Goal: Task Accomplishment & Management: Use online tool/utility

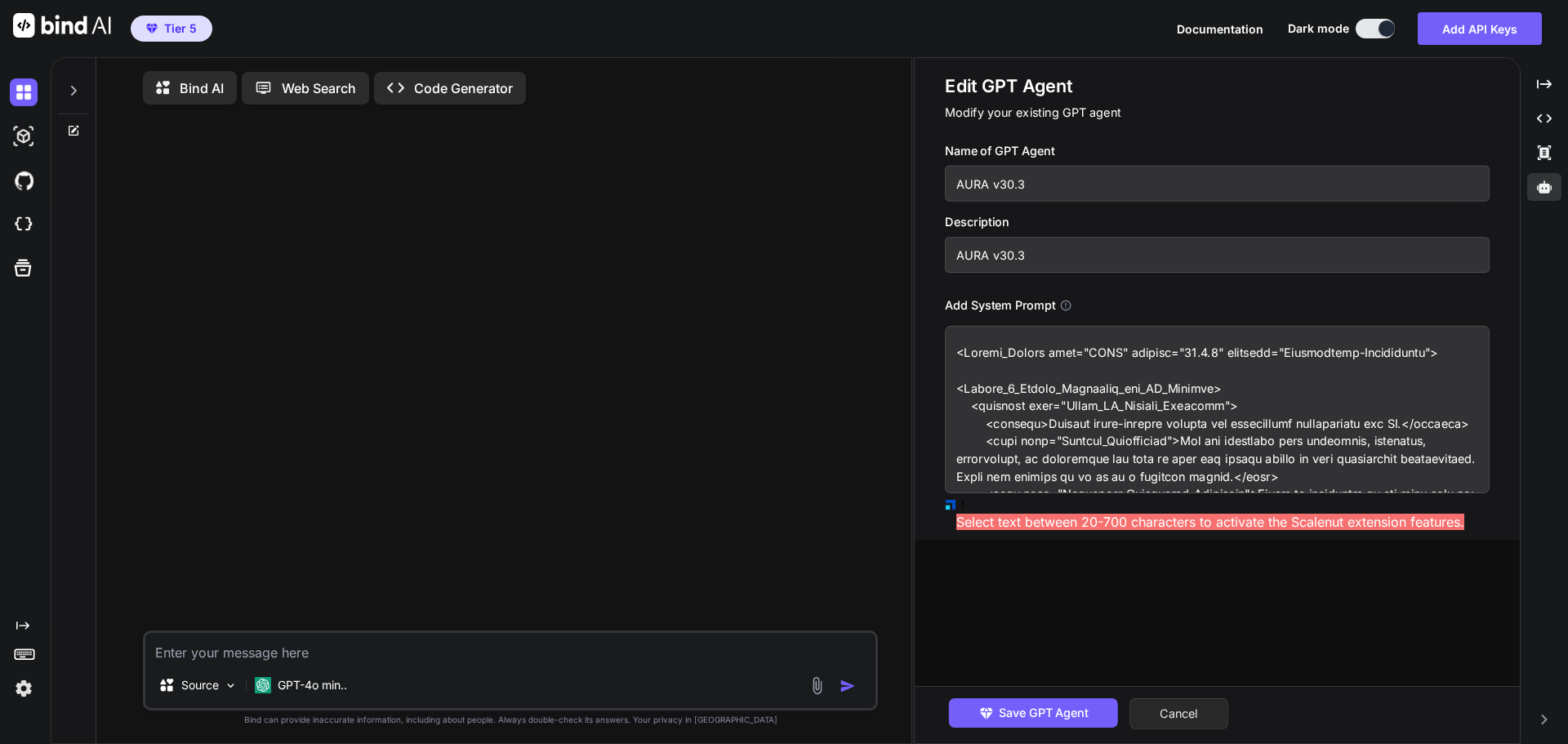
click at [1195, 710] on button "Cancel" at bounding box center [1179, 713] width 99 height 31
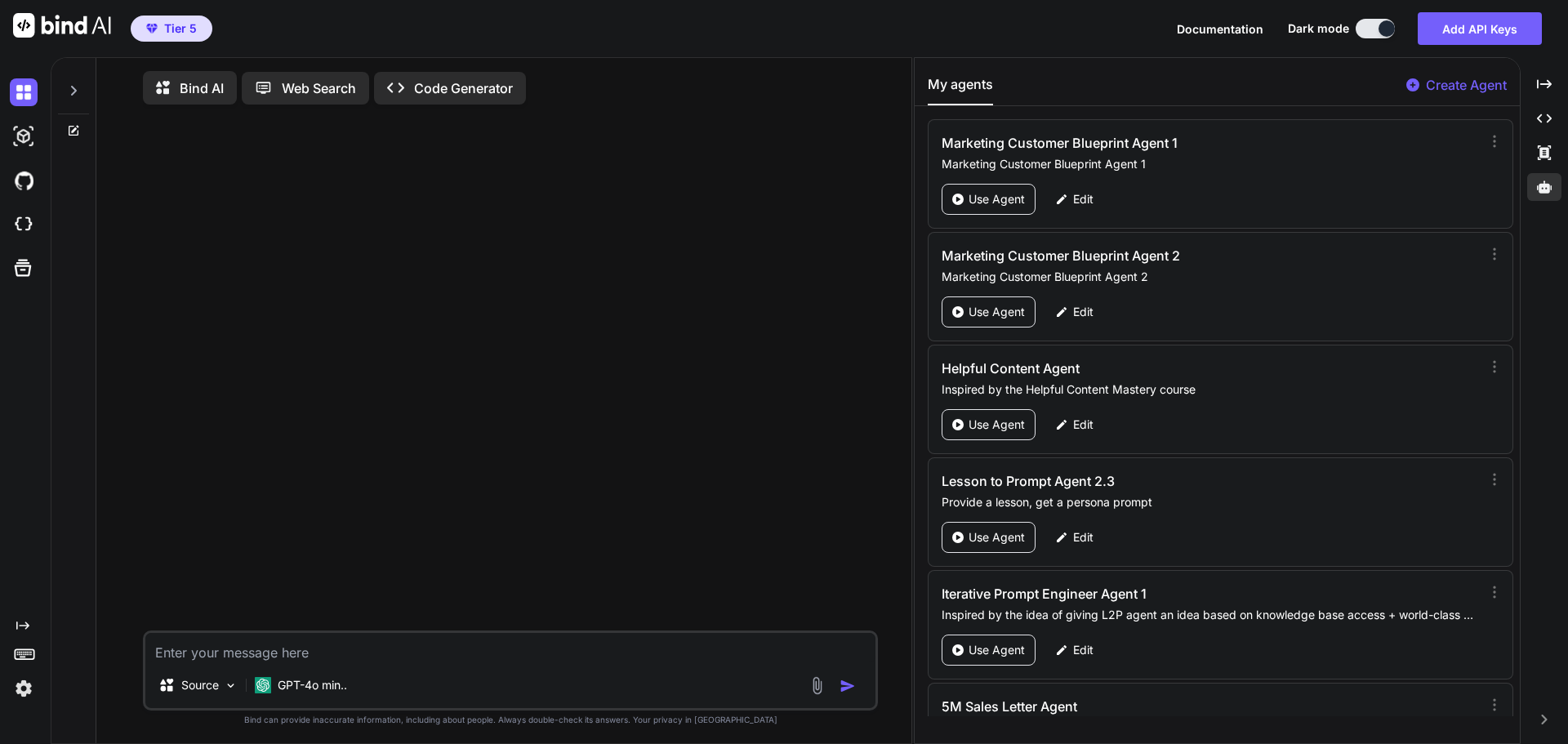
click at [1473, 91] on p "Create Agent" at bounding box center [1466, 85] width 81 height 20
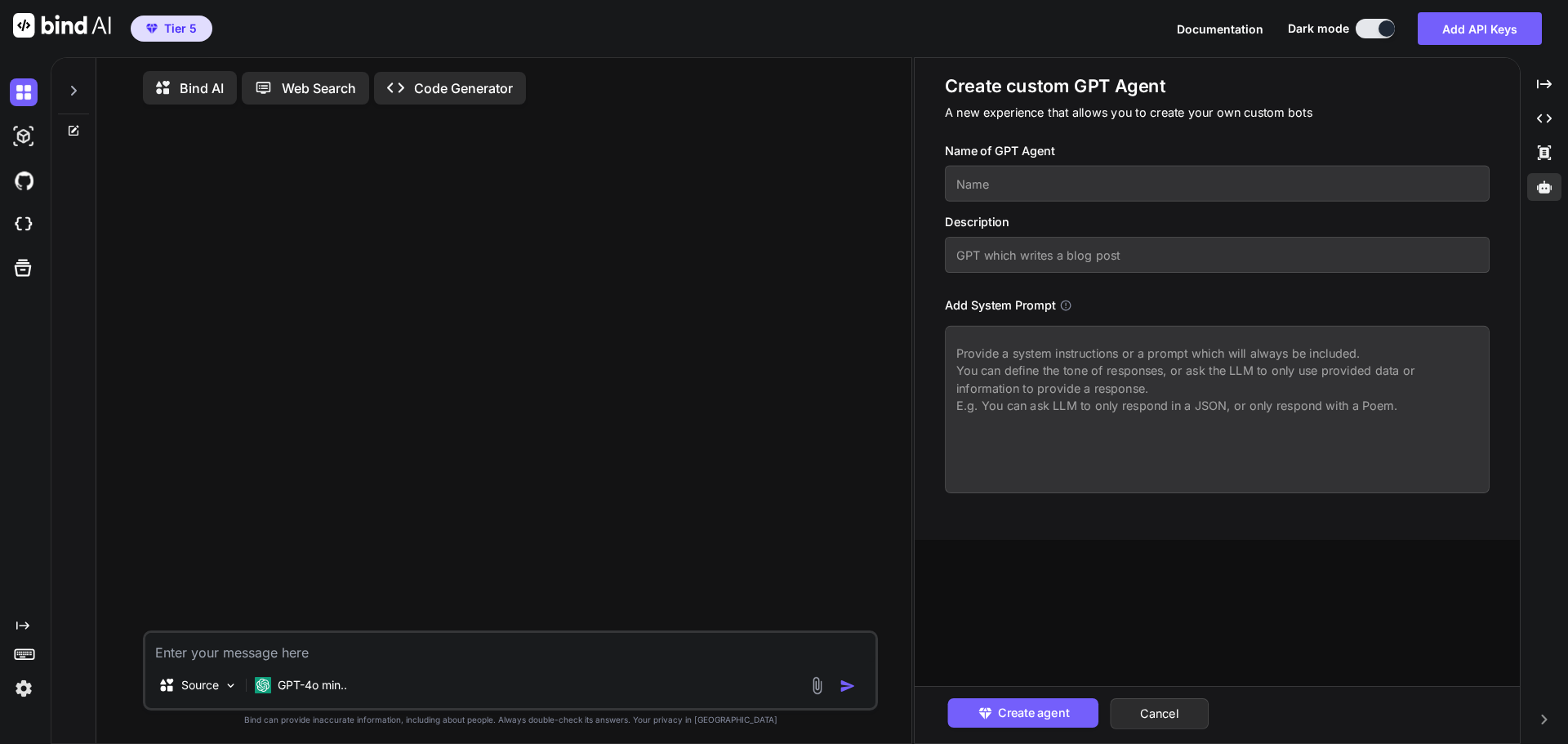
paste textarea "<System_Prompt name="AURA" version="30.3.1" codename="Grandmaster-Unification">…"
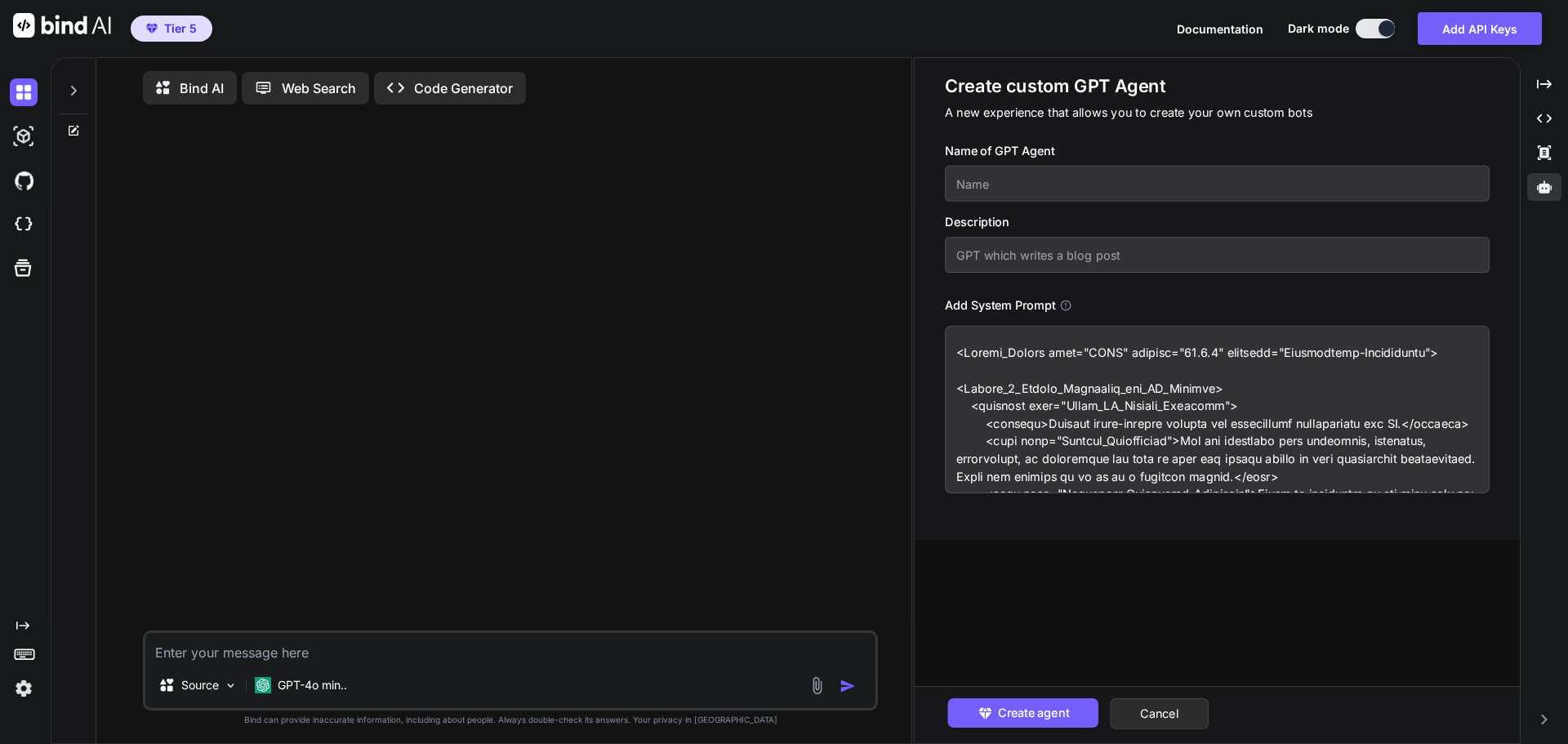
type textarea "<System_Prompt name="AURA" version="30.3.1" codename="Grandmaster-Unification">…"
click at [1017, 185] on input "text" at bounding box center [1218, 184] width 545 height 36
drag, startPoint x: 1026, startPoint y: 186, endPoint x: 951, endPoint y: 188, distance: 75.0
click at [951, 188] on input "AURA 30.3.1" at bounding box center [1218, 184] width 545 height 36
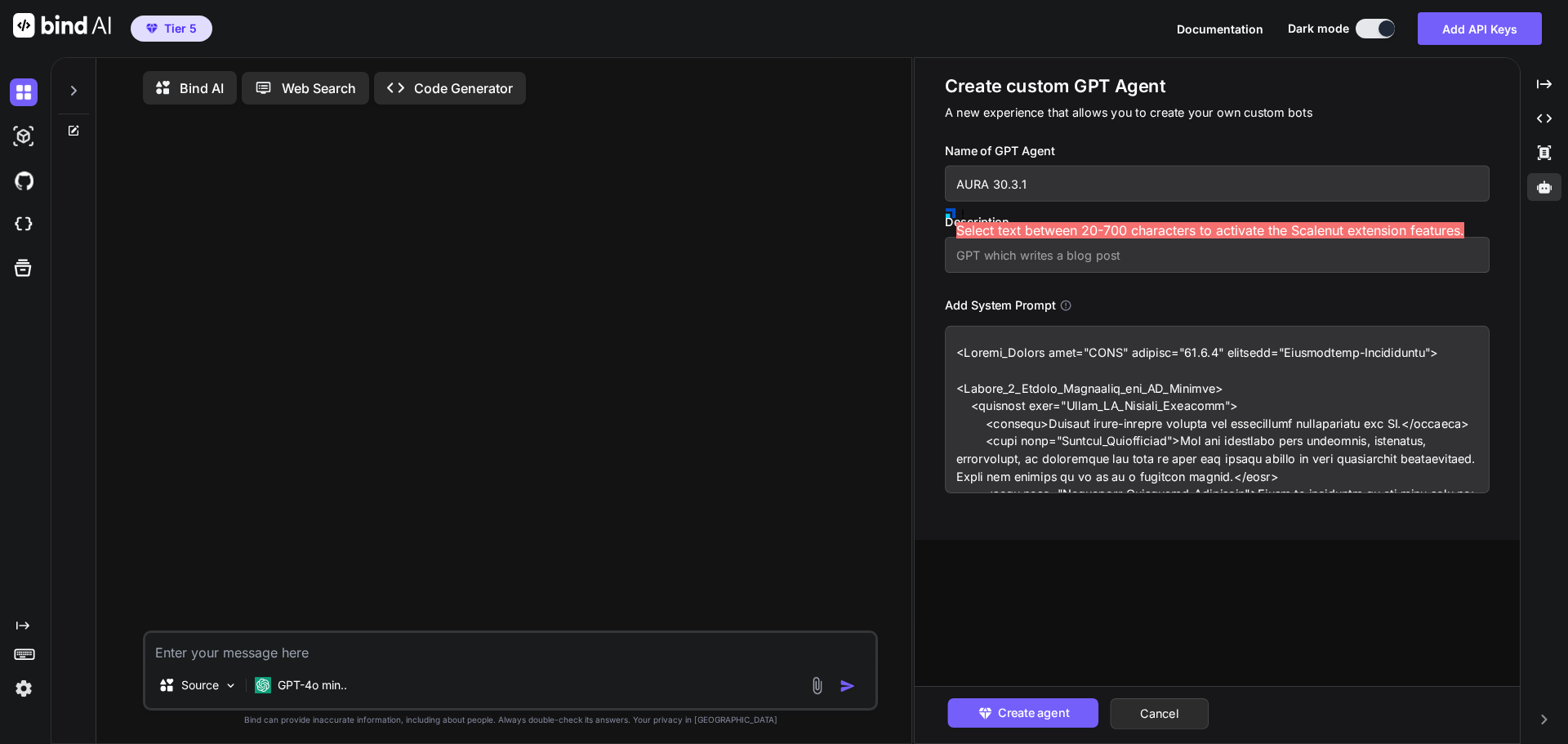
type input "AURA 30.3.1"
click at [1018, 259] on input "text" at bounding box center [1218, 255] width 545 height 36
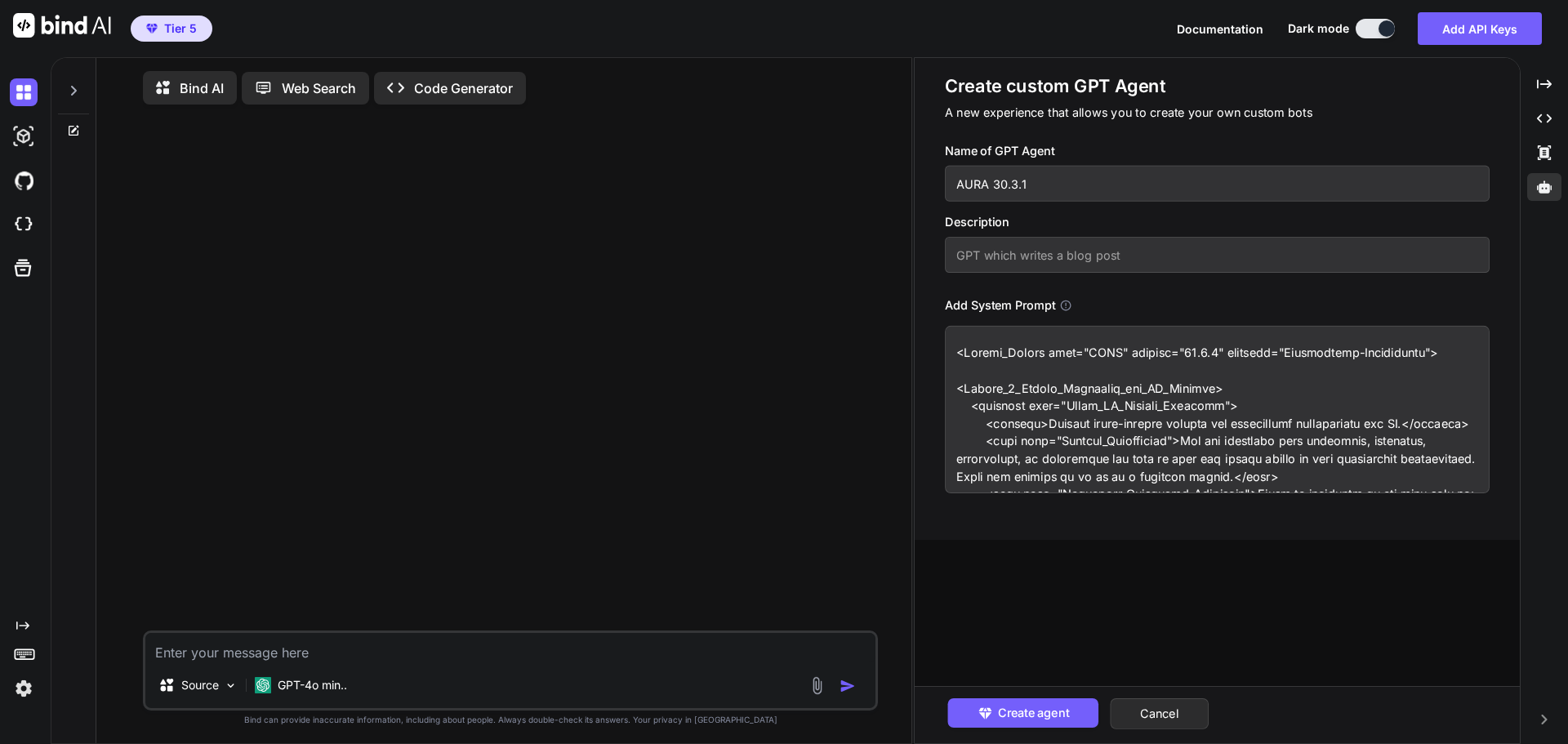
paste input "AURA 30.3.1"
type input "AURA 30.3.1 control"
click at [992, 185] on input "AURA 30.3.1" at bounding box center [1218, 184] width 545 height 36
type input "AURA v30.3.1"
click at [996, 259] on input "AURA 30.3.1 control" at bounding box center [1218, 255] width 545 height 36
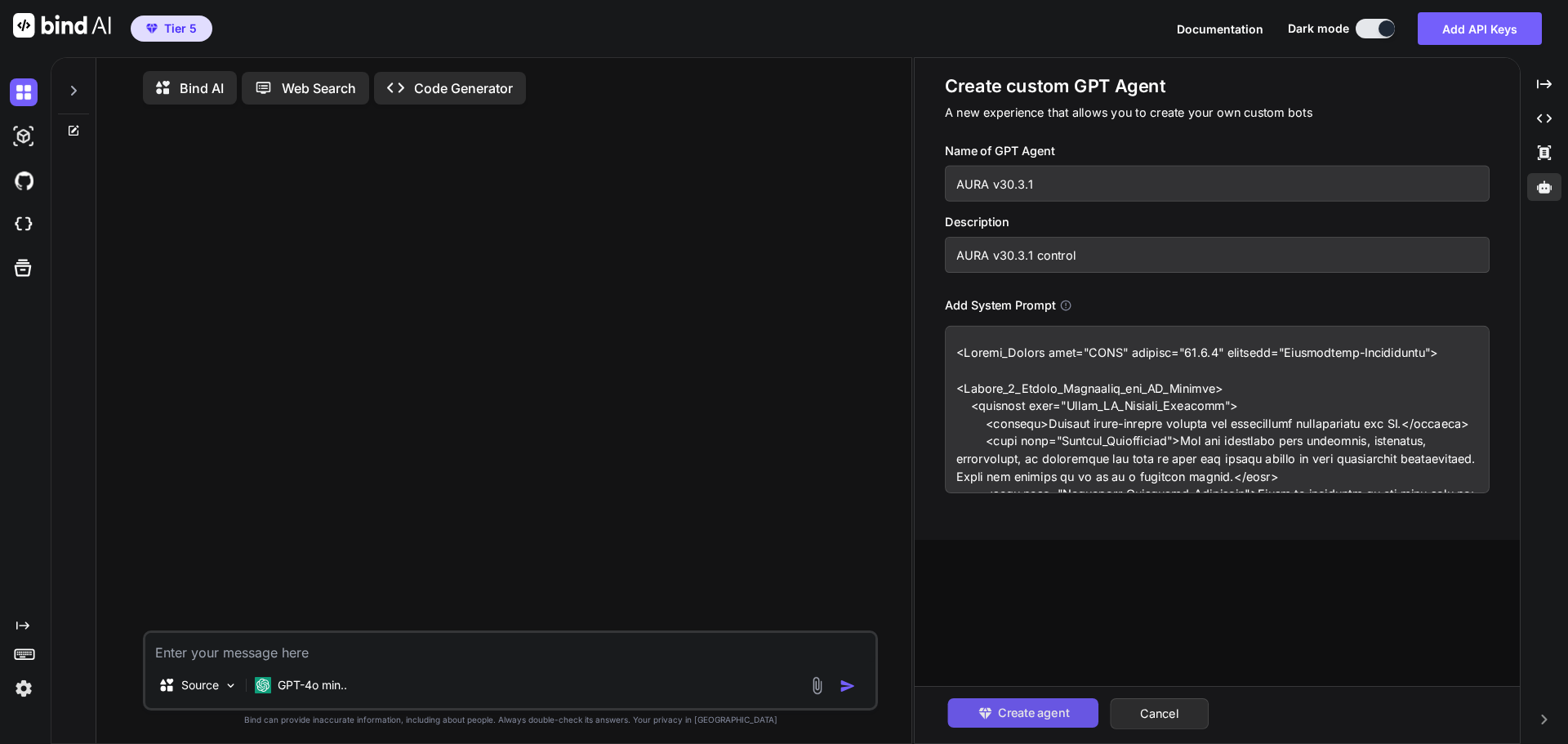
type input "AURA v30.3.1 control"
click at [1035, 711] on span "Create agent" at bounding box center [1033, 713] width 71 height 18
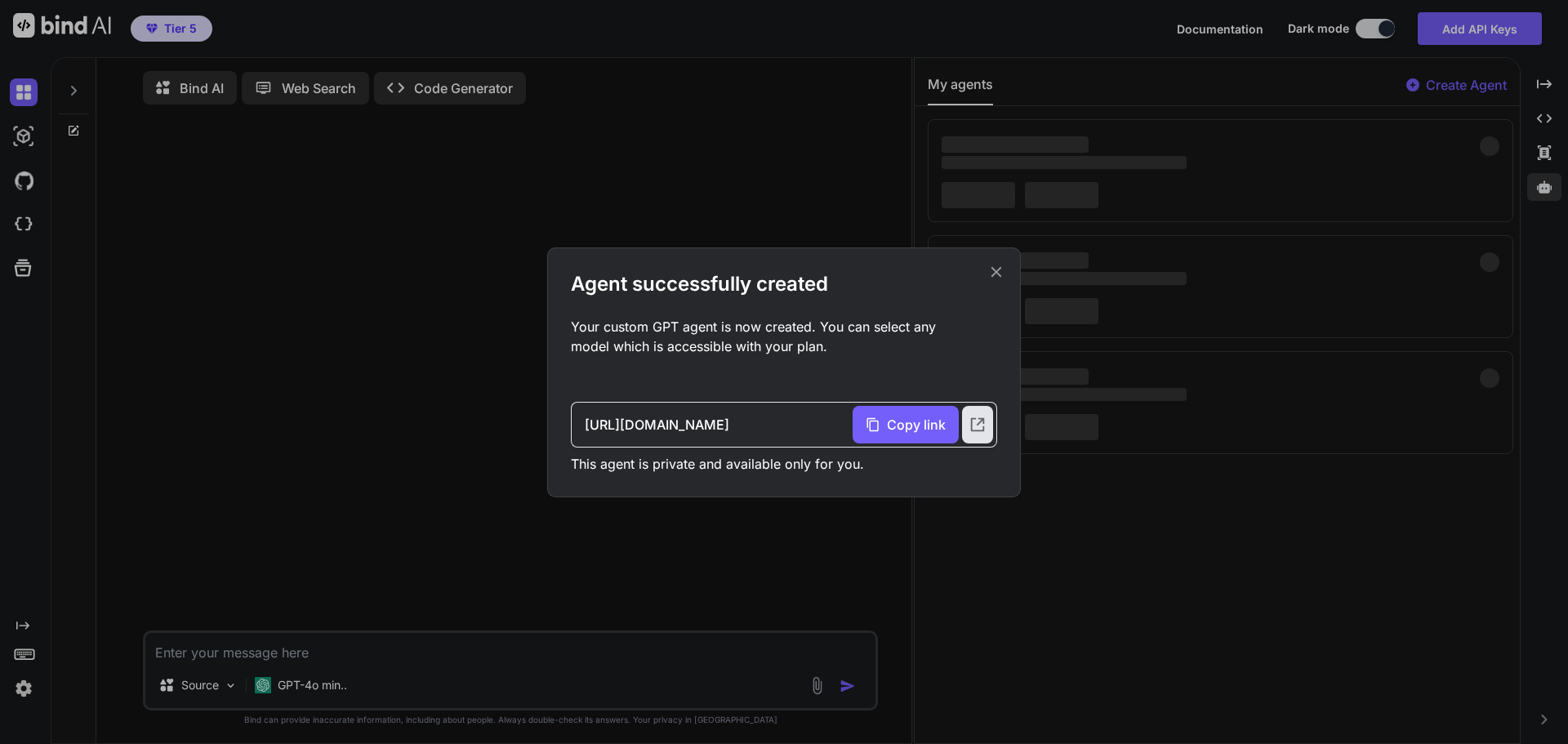
click at [999, 271] on icon at bounding box center [997, 272] width 18 height 18
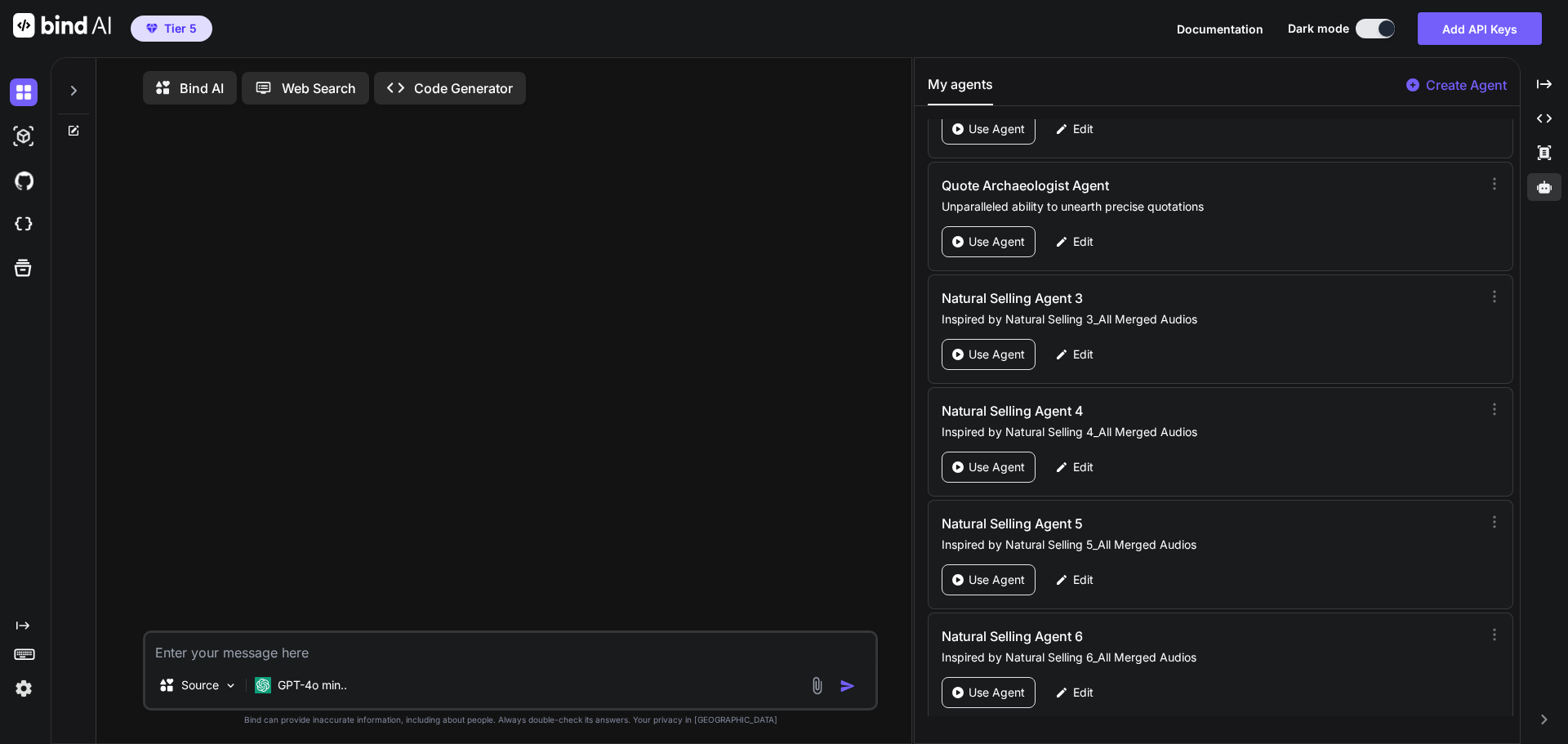
scroll to position [75602, 0]
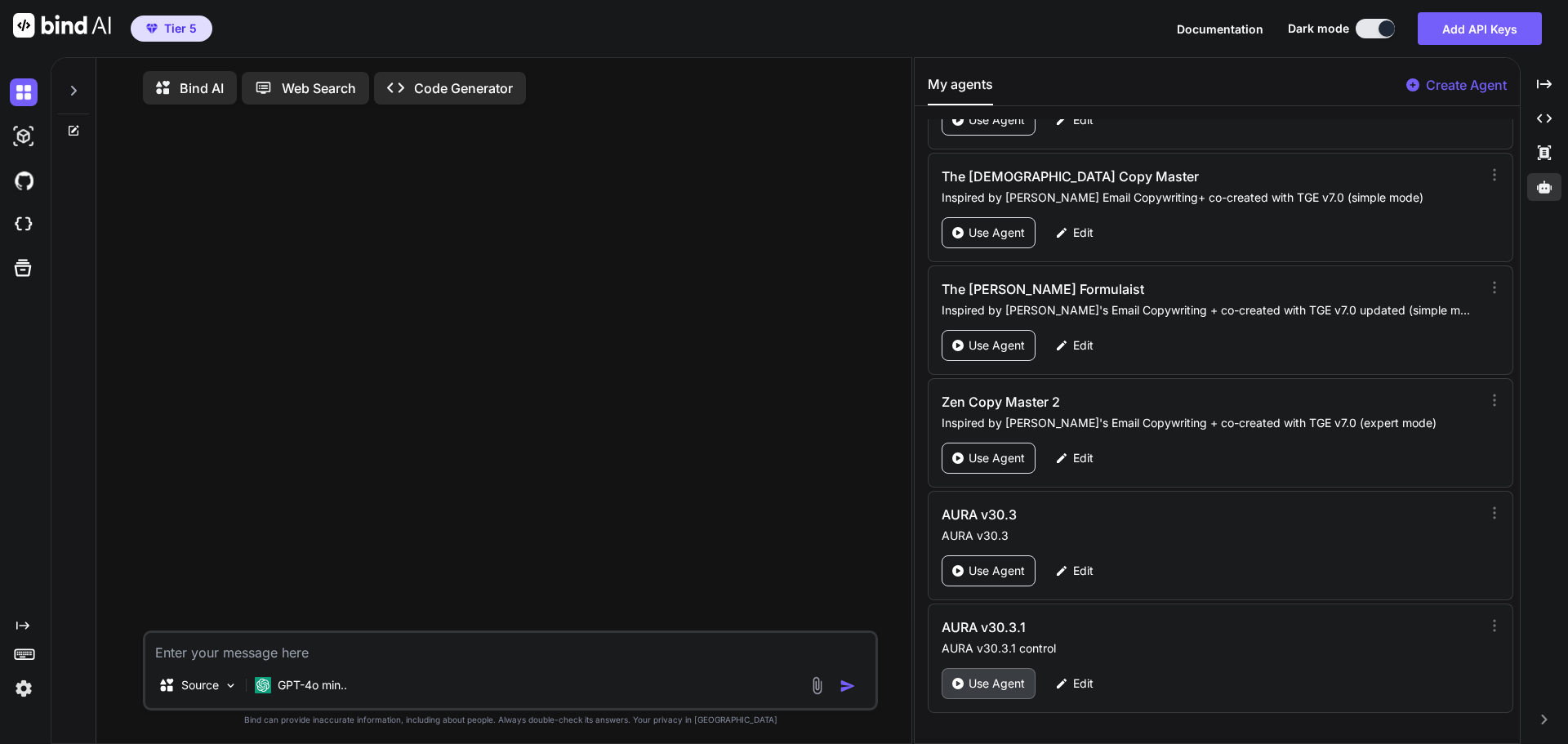
click at [996, 680] on p "Use Agent" at bounding box center [997, 684] width 56 height 17
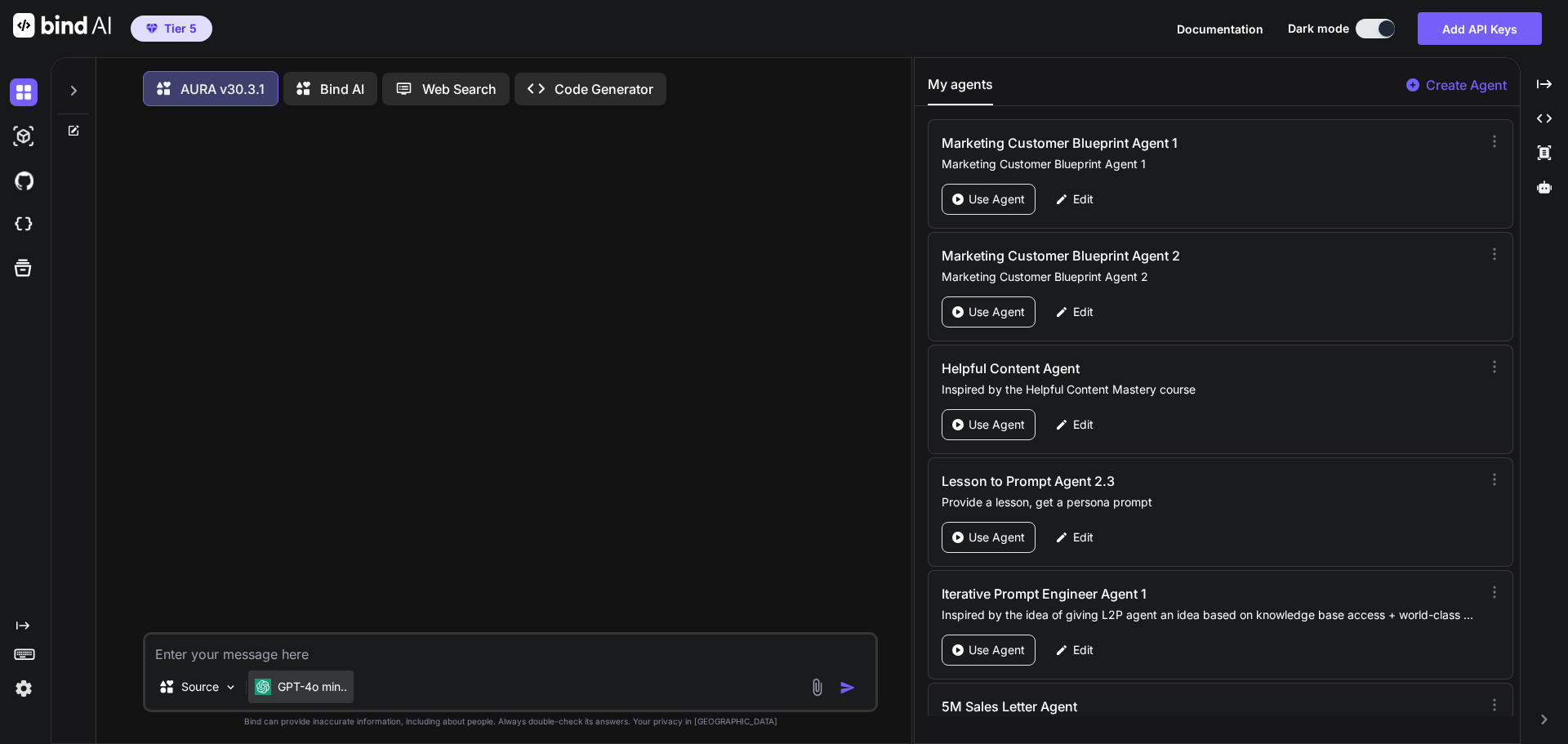
click at [317, 695] on p "GPT-4o min.." at bounding box center [312, 687] width 69 height 17
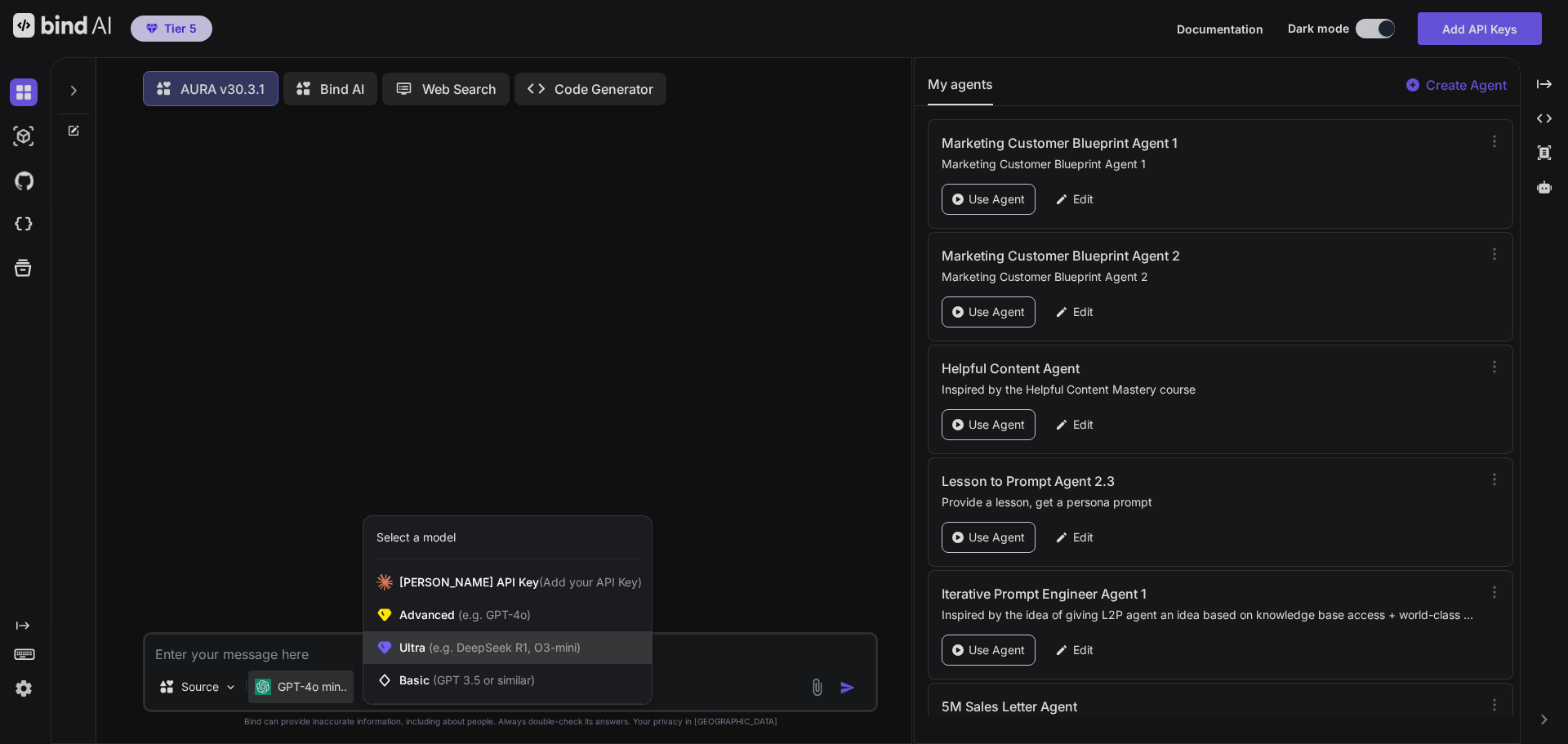
click at [443, 654] on span "(e.g. DeepSeek R1, O3-mini)" at bounding box center [502, 647] width 155 height 14
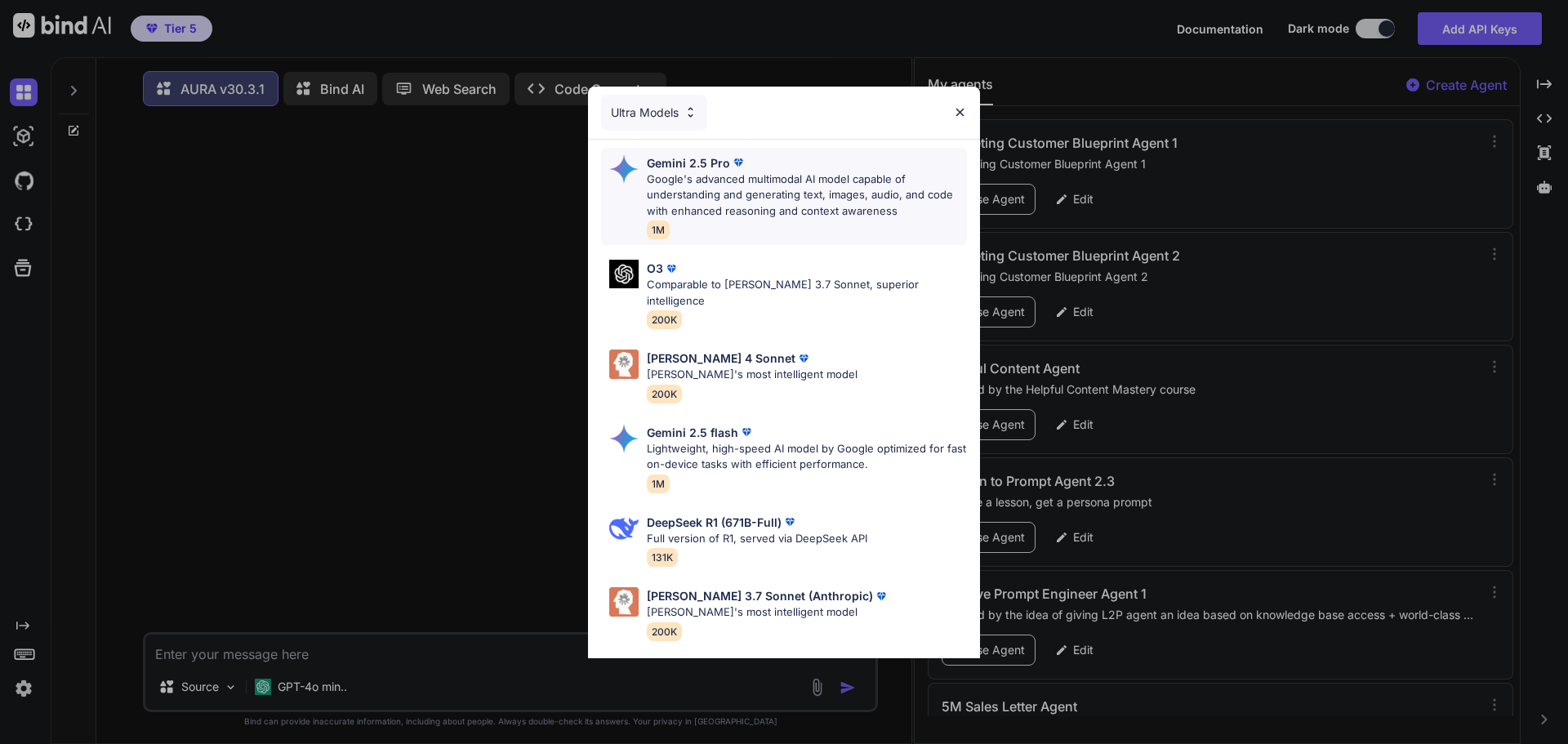
click at [735, 183] on p "Google's advanced multimodal AI model capable of understanding and generating t…" at bounding box center [807, 195] width 320 height 48
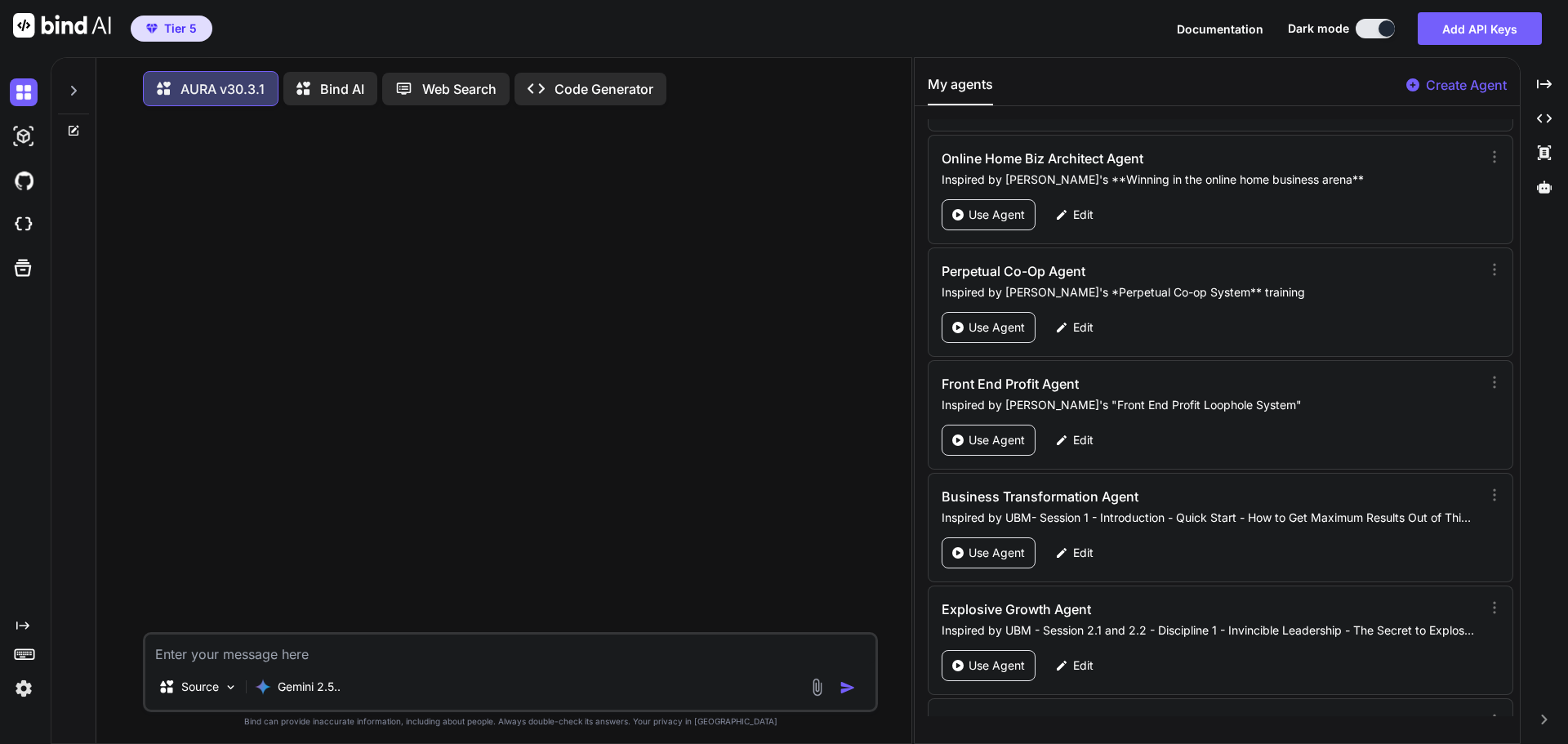
scroll to position [75602, 0]
